Goal: Obtain resource: Download file/media

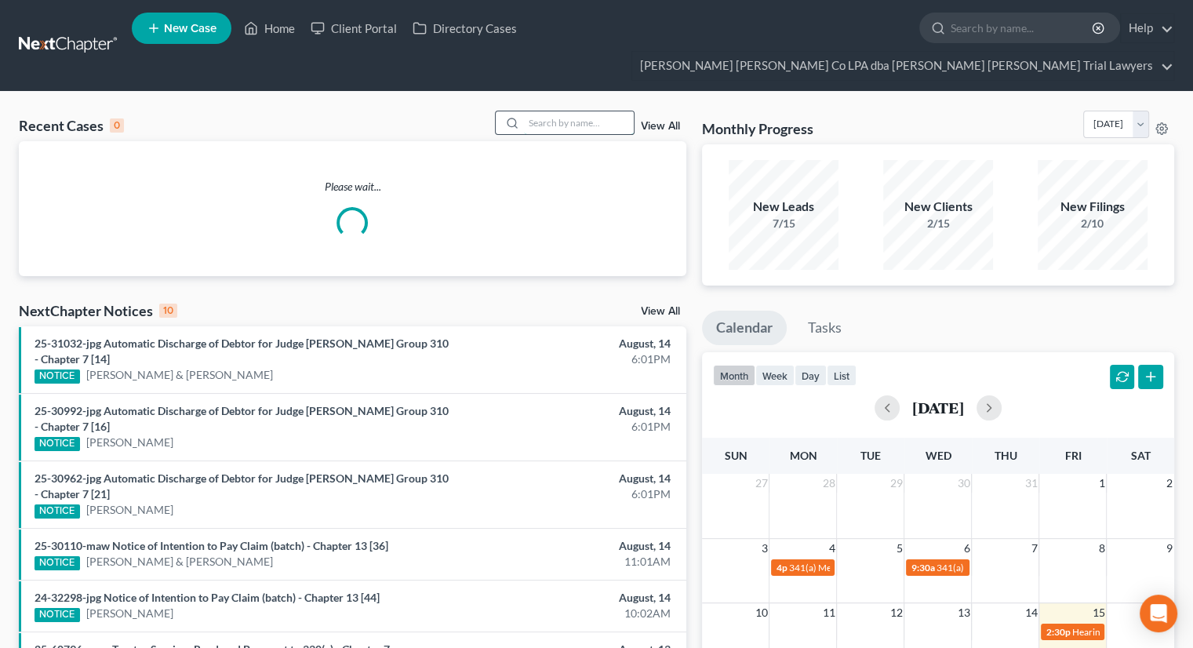
click at [560, 111] on input "search" at bounding box center [579, 122] width 110 height 23
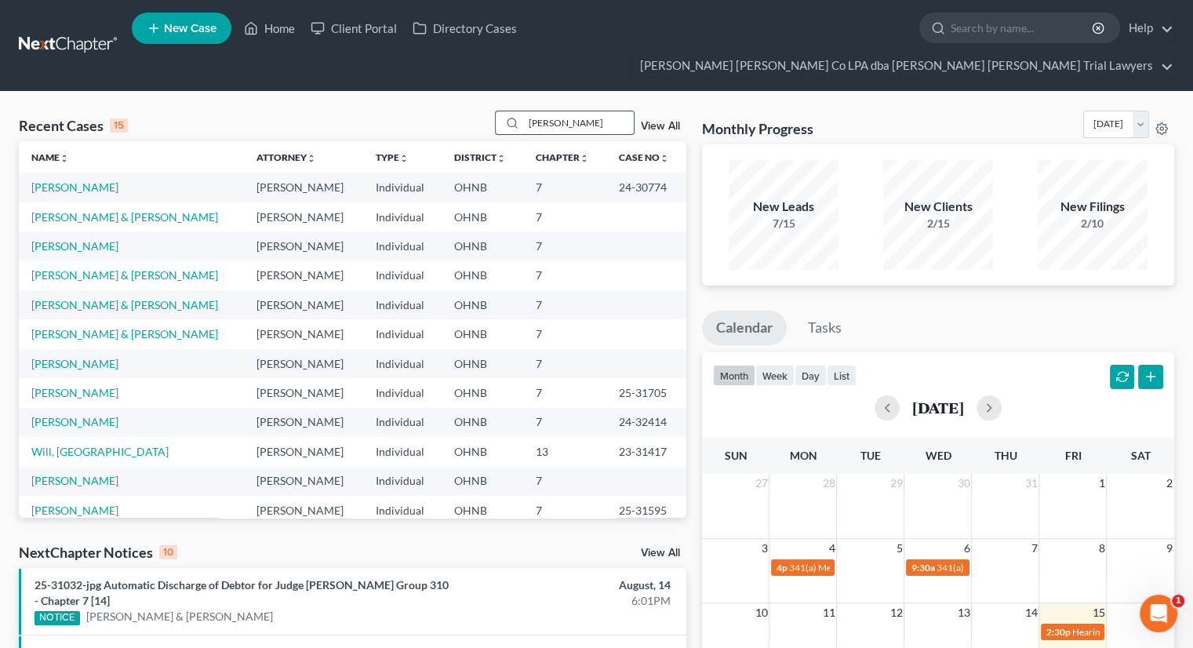
type input "adkins"
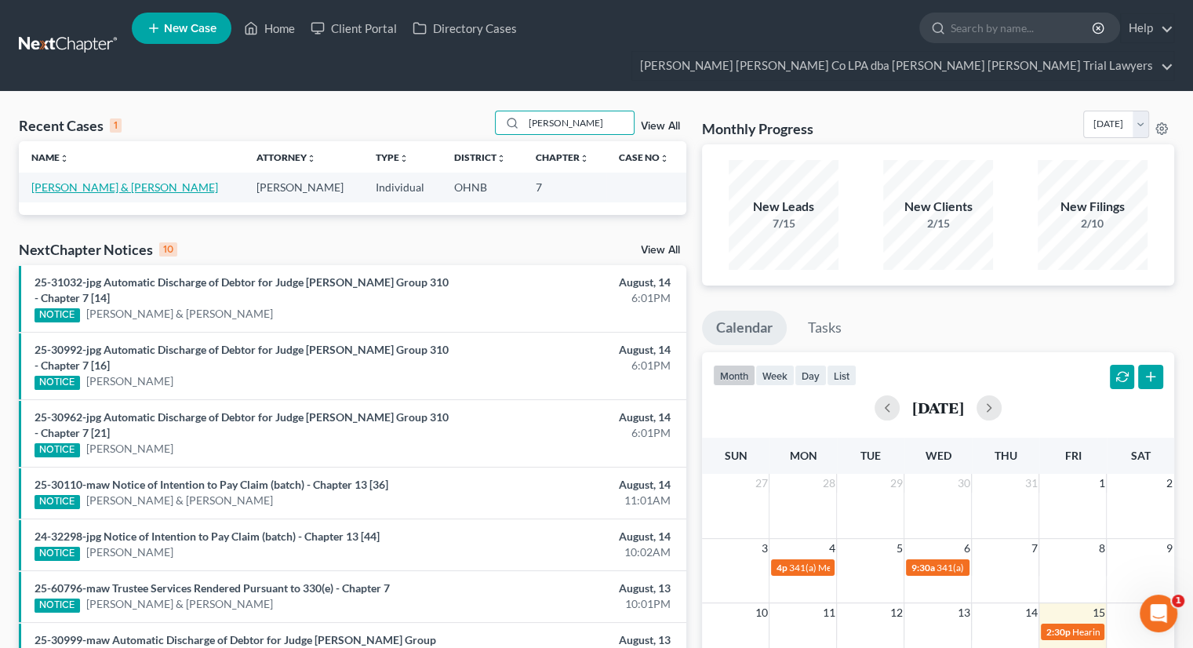
click at [85, 180] on link "Adkins, Jeffrey & Nicole" at bounding box center [124, 186] width 187 height 13
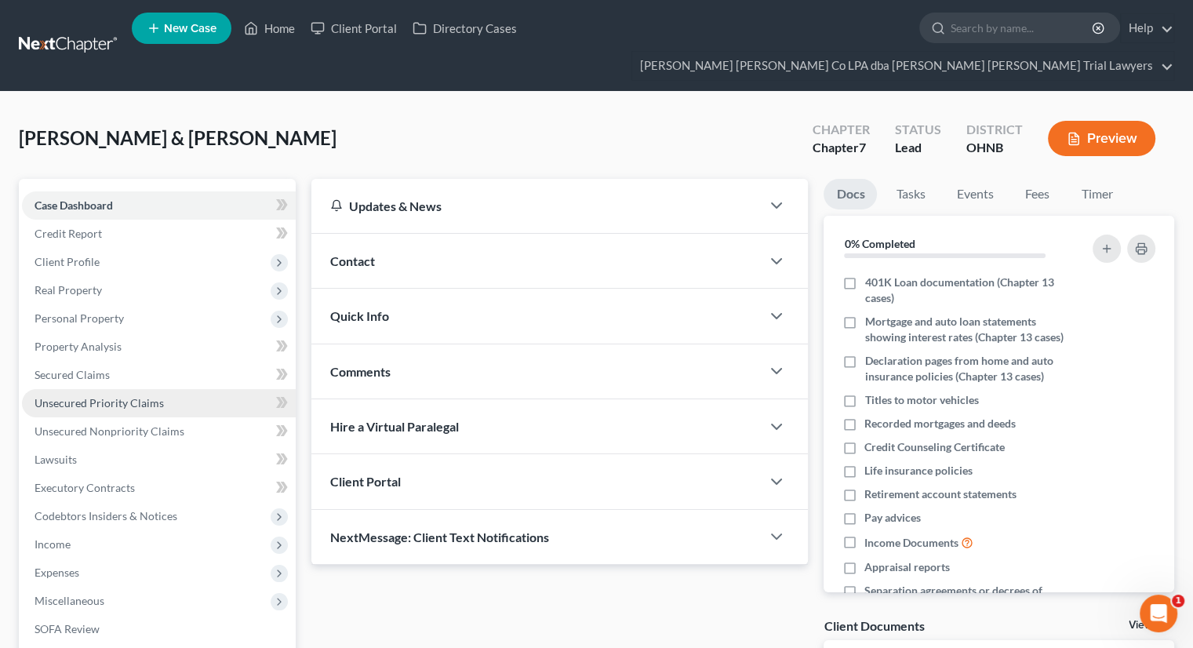
scroll to position [185, 0]
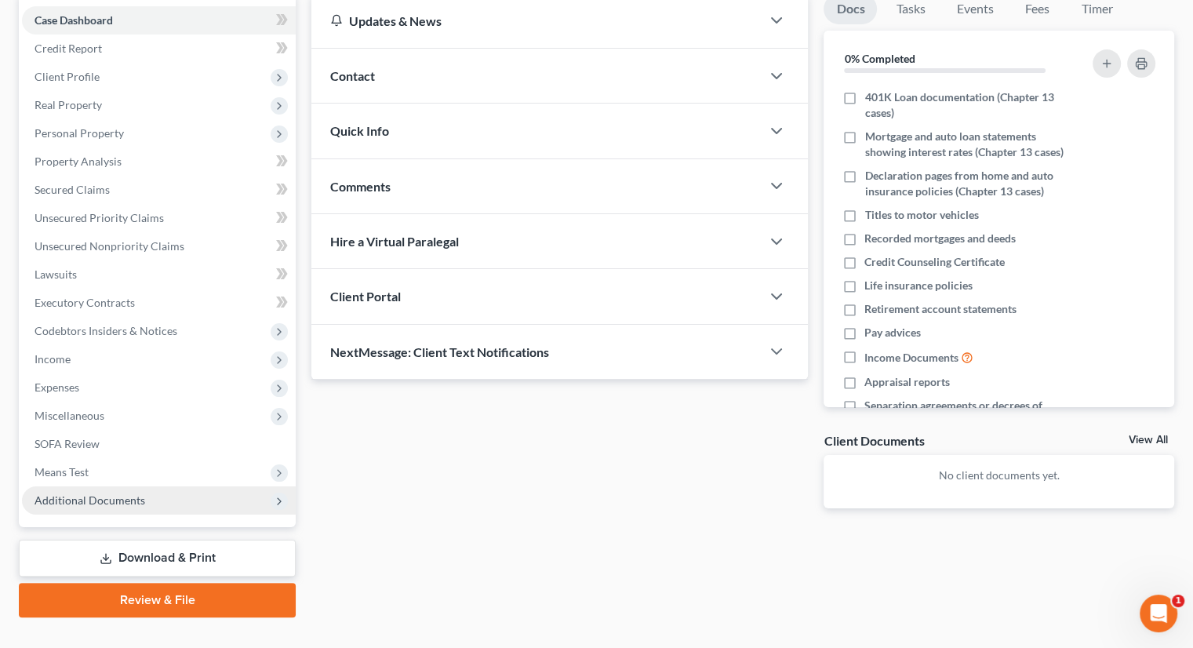
click at [105, 493] on span "Additional Documents" at bounding box center [89, 499] width 111 height 13
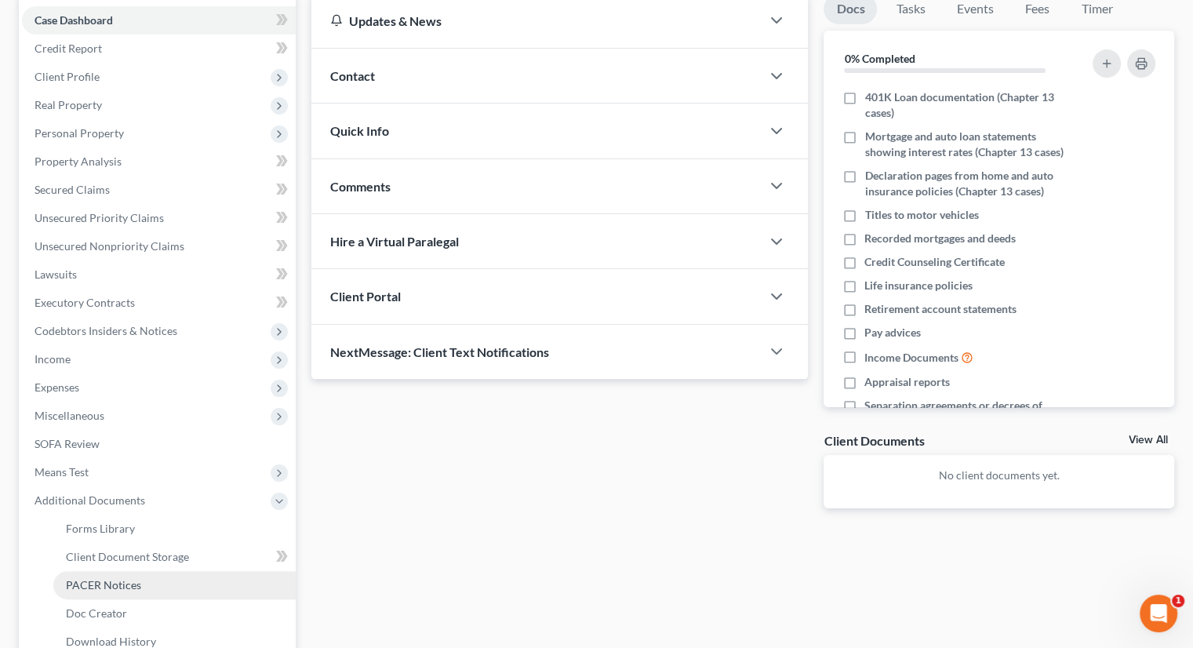
scroll to position [326, 0]
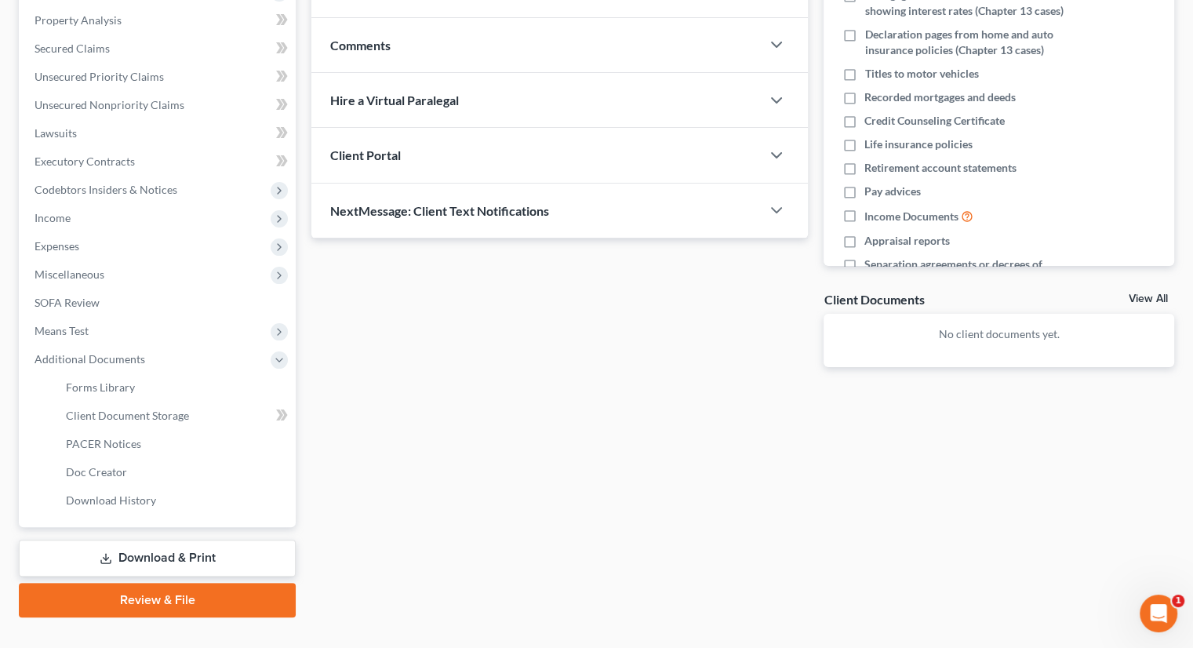
click at [165, 539] on link "Download & Print" at bounding box center [157, 557] width 277 height 37
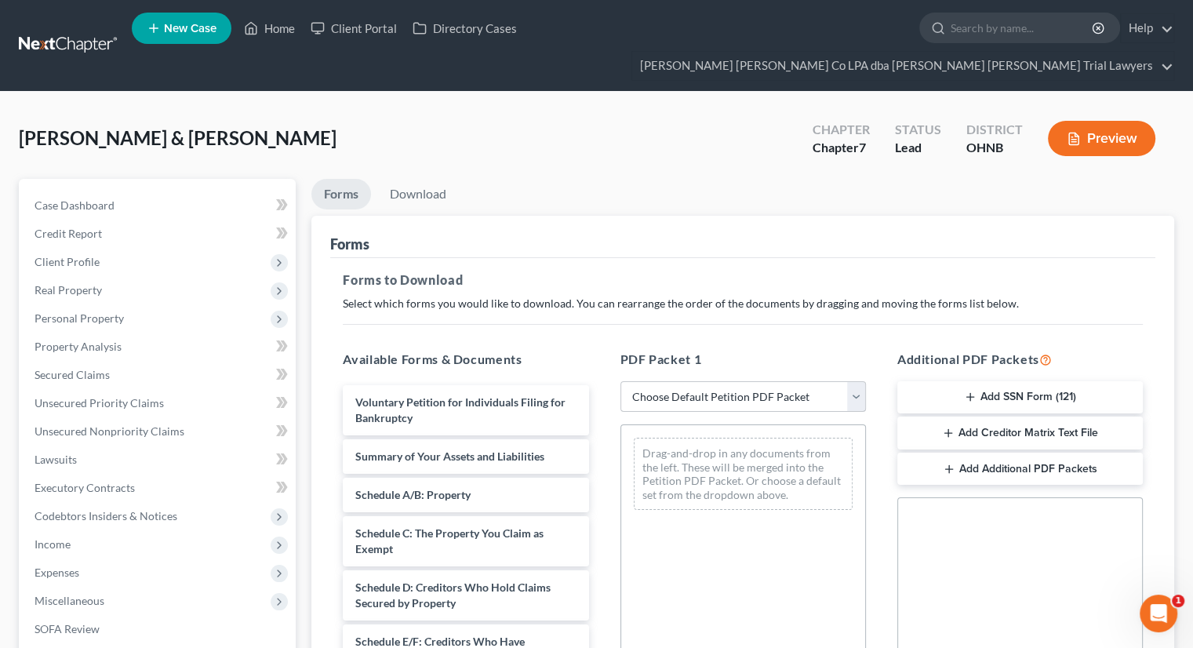
scroll to position [231, 0]
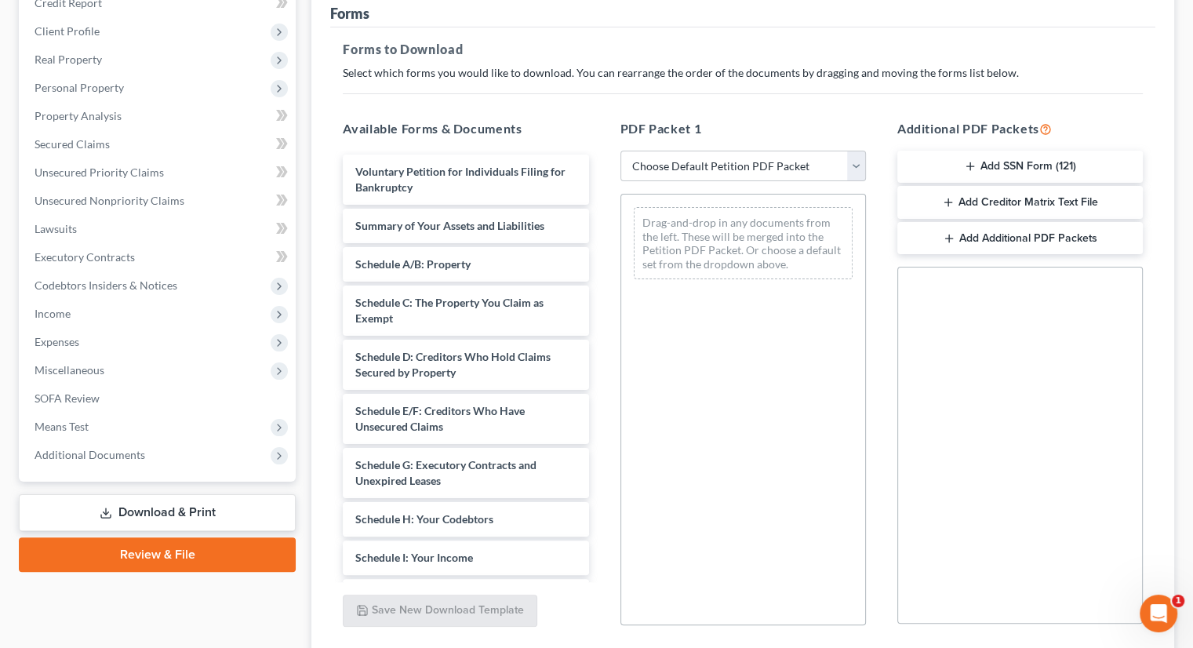
click at [1022, 186] on button "Add Creditor Matrix Text File" at bounding box center [1019, 202] width 245 height 33
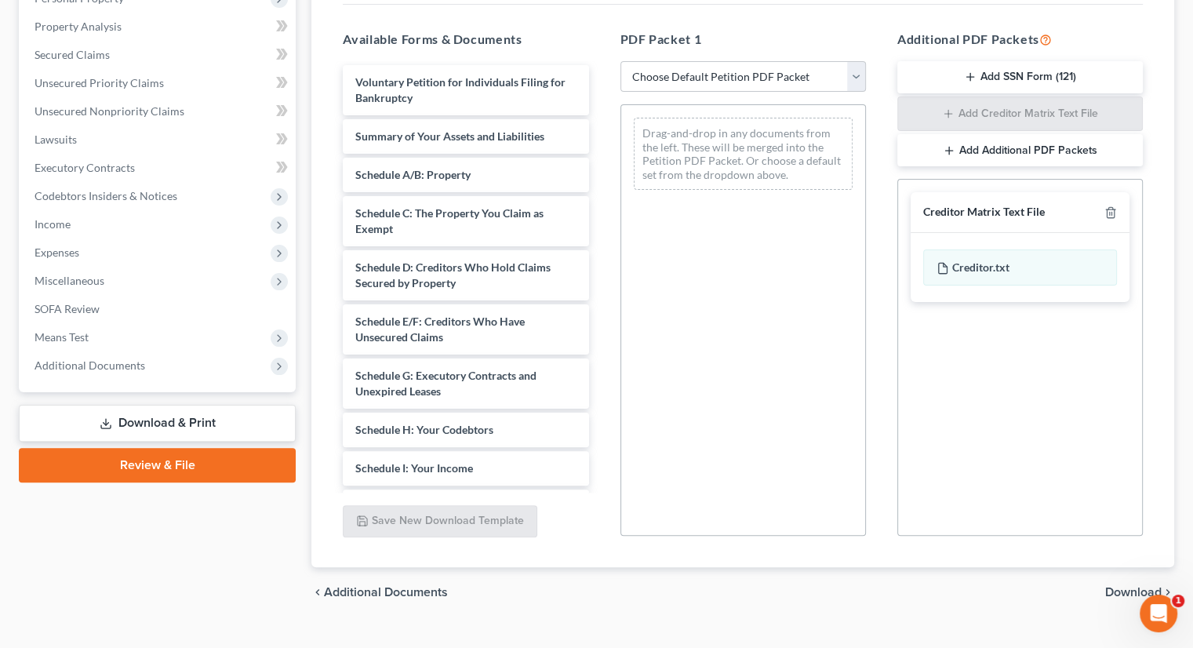
click at [1108, 586] on span "Download" at bounding box center [1133, 592] width 56 height 13
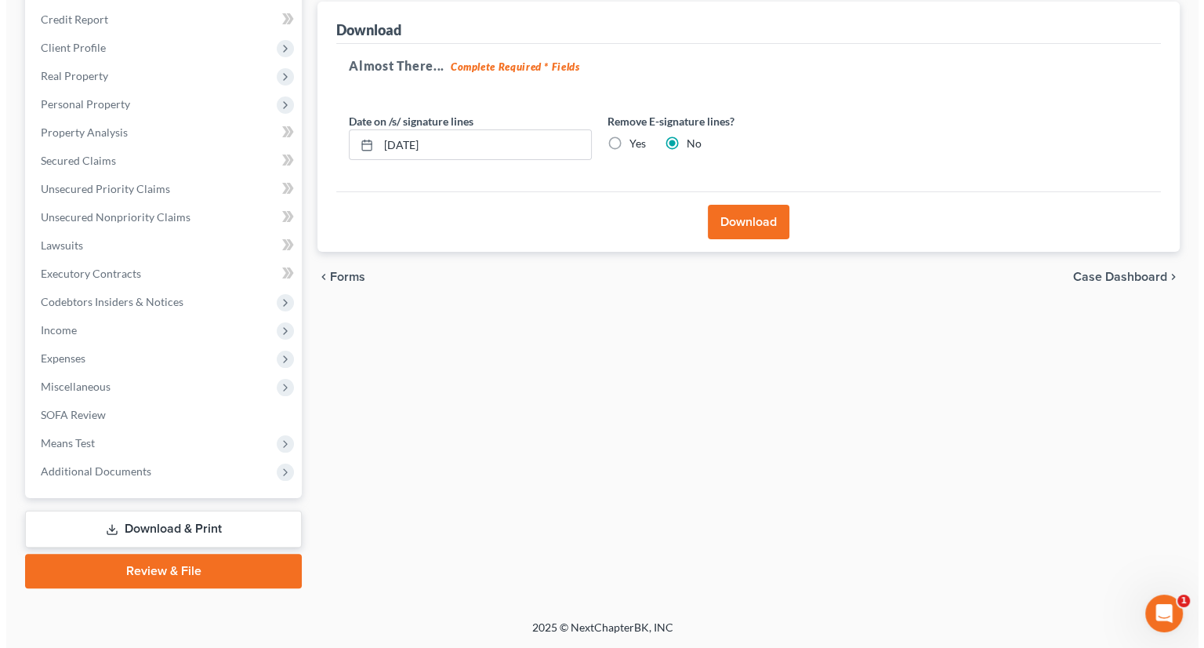
scroll to position [185, 0]
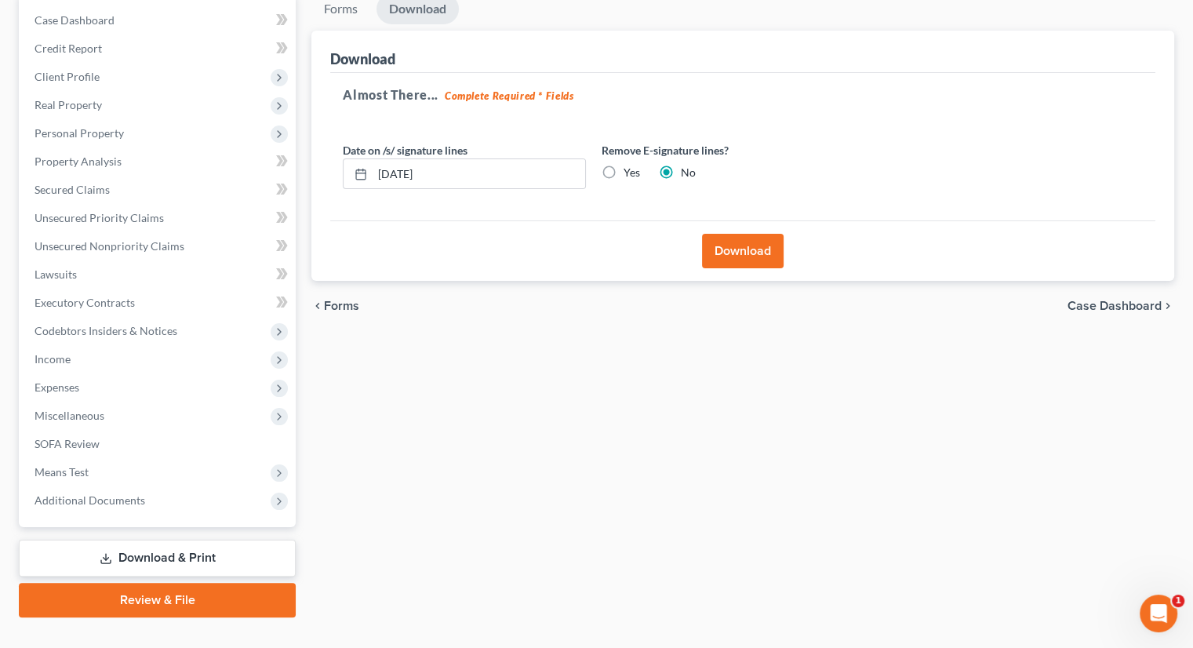
click at [769, 234] on button "Download" at bounding box center [743, 251] width 82 height 34
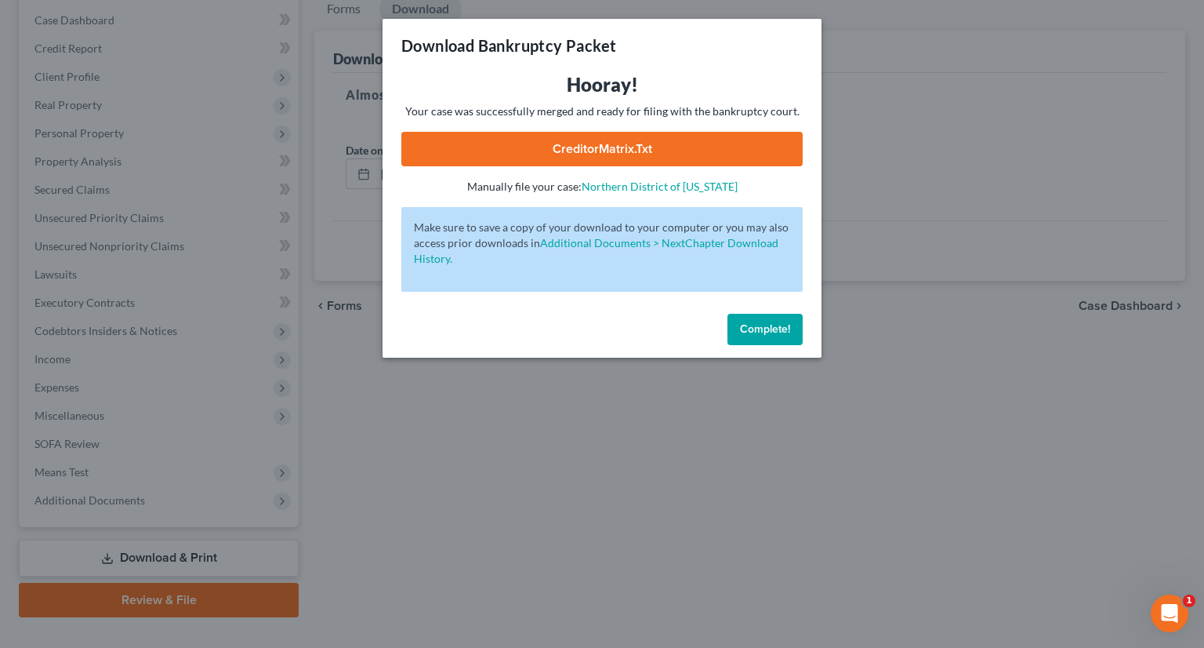
click at [616, 136] on link "CreditorMatrix.txt" at bounding box center [601, 149] width 401 height 34
